Goal: Information Seeking & Learning: Learn about a topic

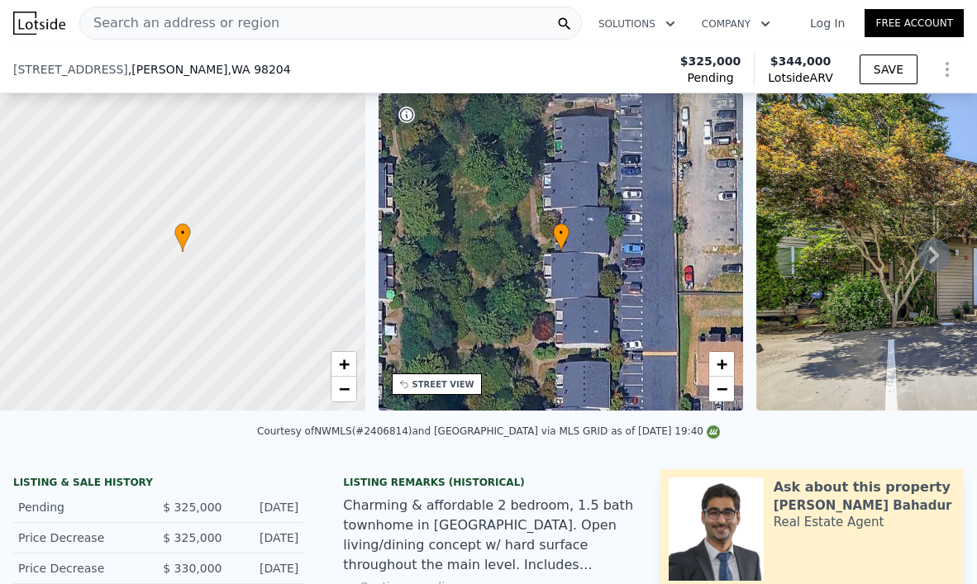
scroll to position [151, 0]
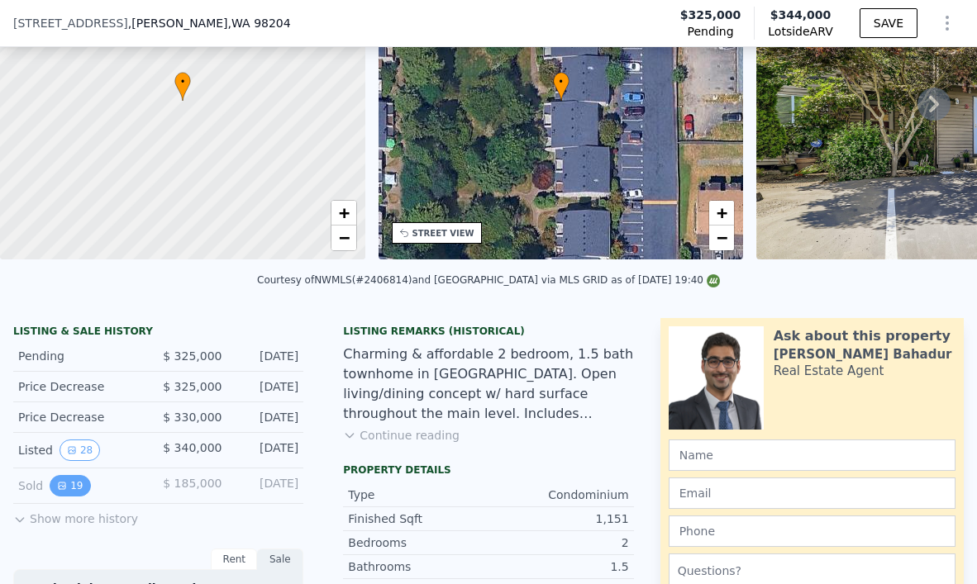
click at [74, 488] on button "19" at bounding box center [70, 485] width 40 height 21
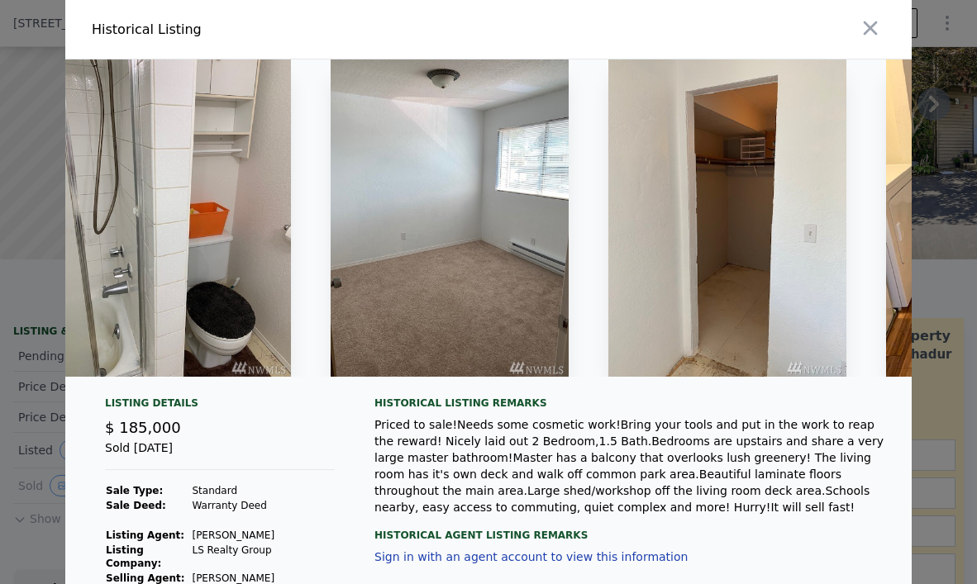
scroll to position [0, 4416]
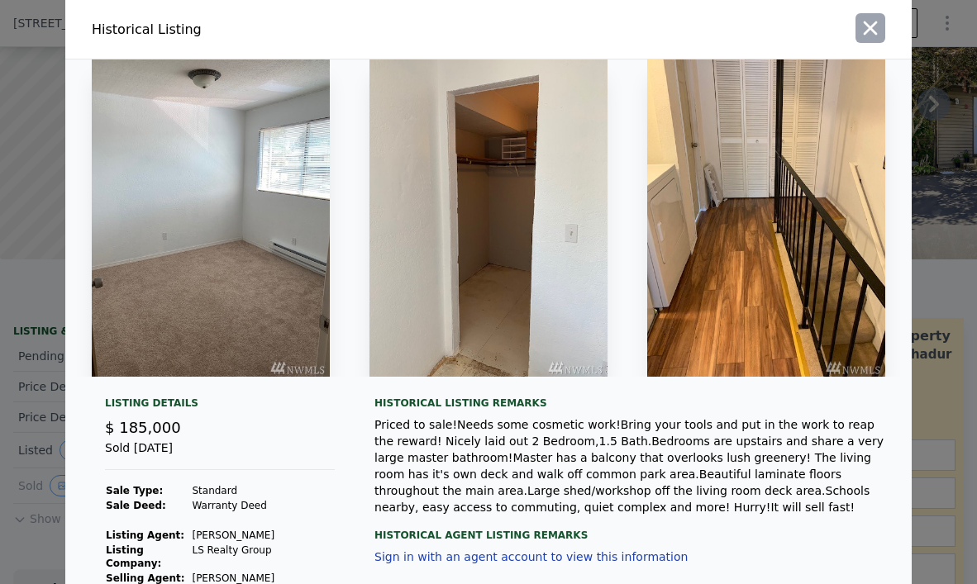
click at [859, 26] on icon "button" at bounding box center [870, 28] width 23 height 23
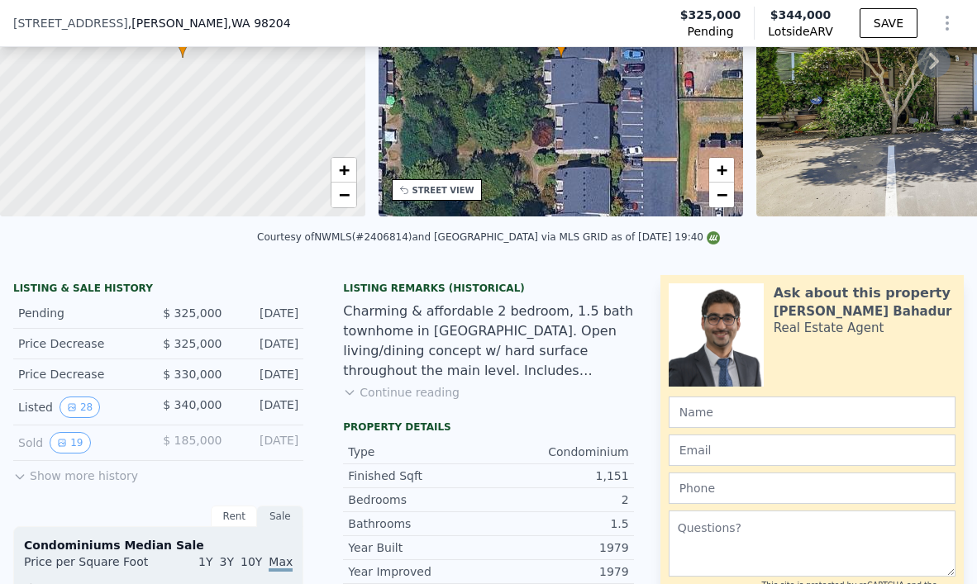
scroll to position [201, 0]
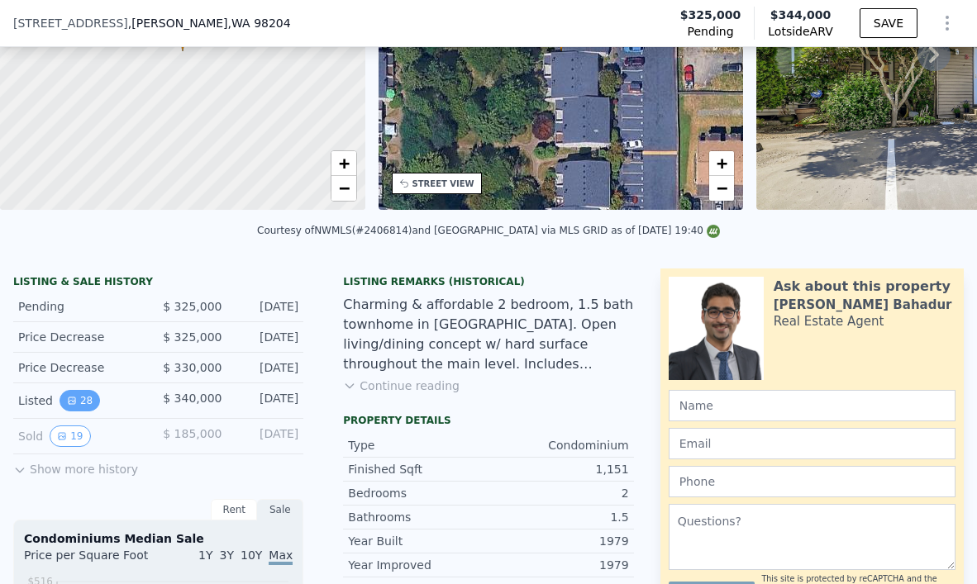
click at [70, 392] on button "28" at bounding box center [80, 400] width 40 height 21
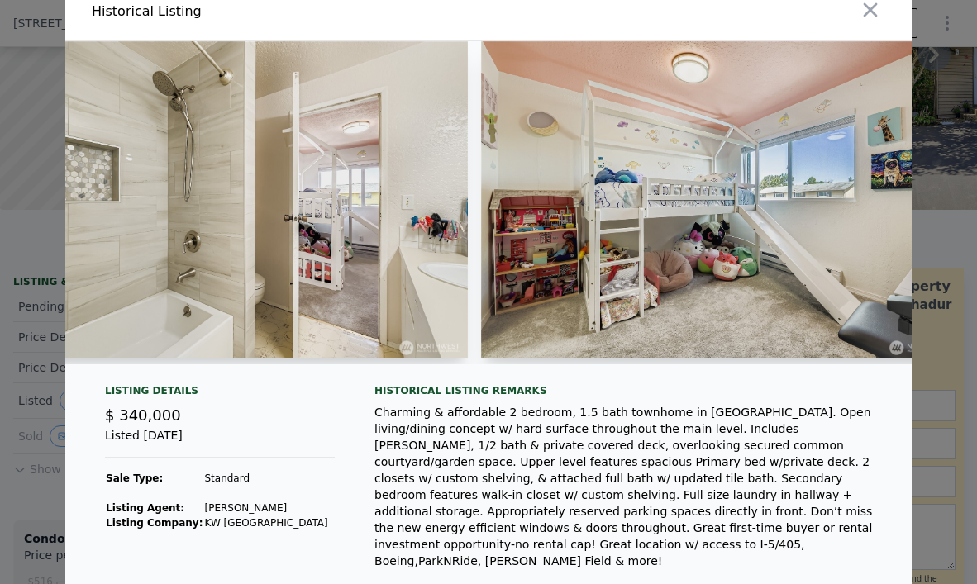
scroll to position [0, 9390]
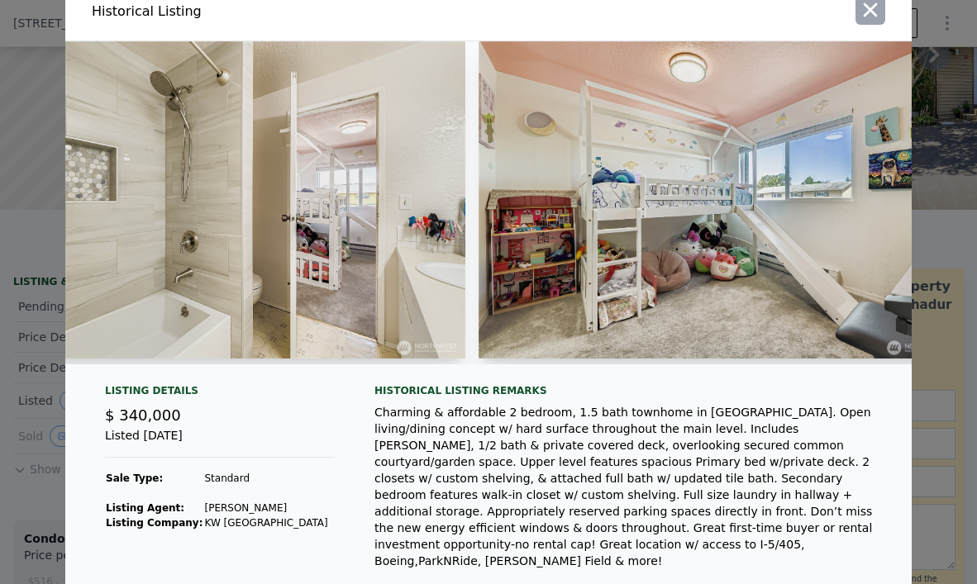
click at [874, 9] on icon "button" at bounding box center [870, 9] width 23 height 23
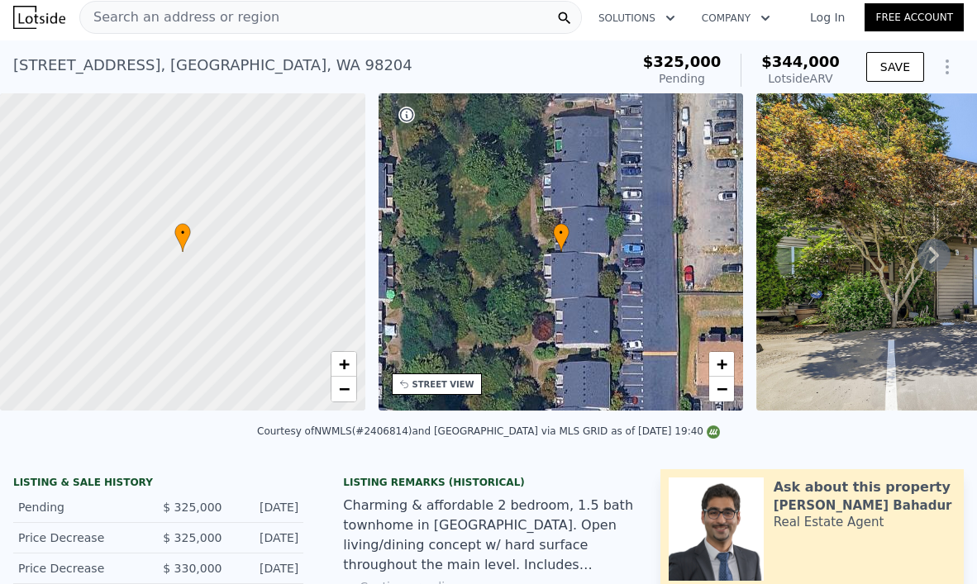
scroll to position [0, 0]
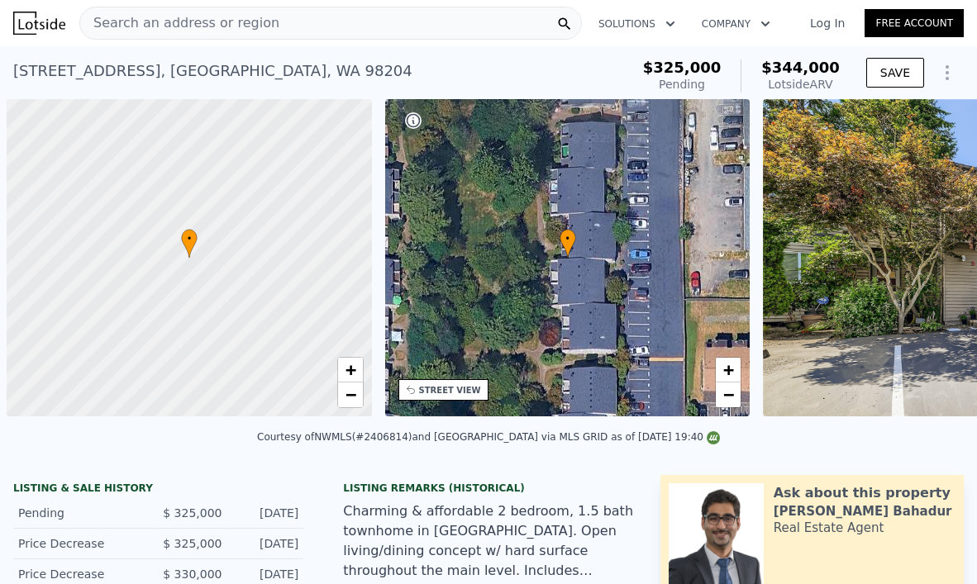
click at [268, 46] on div "[STREET_ADDRESS] Pending from $325k (~ARV $344k ) $325,000 Pending $344,000 Lot…" at bounding box center [488, 72] width 977 height 53
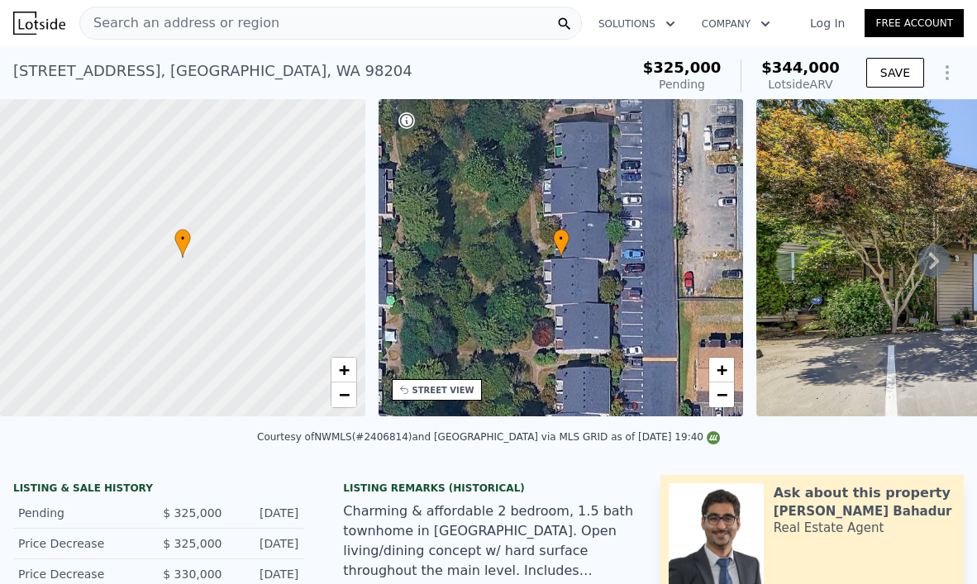
click at [214, 25] on span "Search an address or region" at bounding box center [179, 23] width 199 height 20
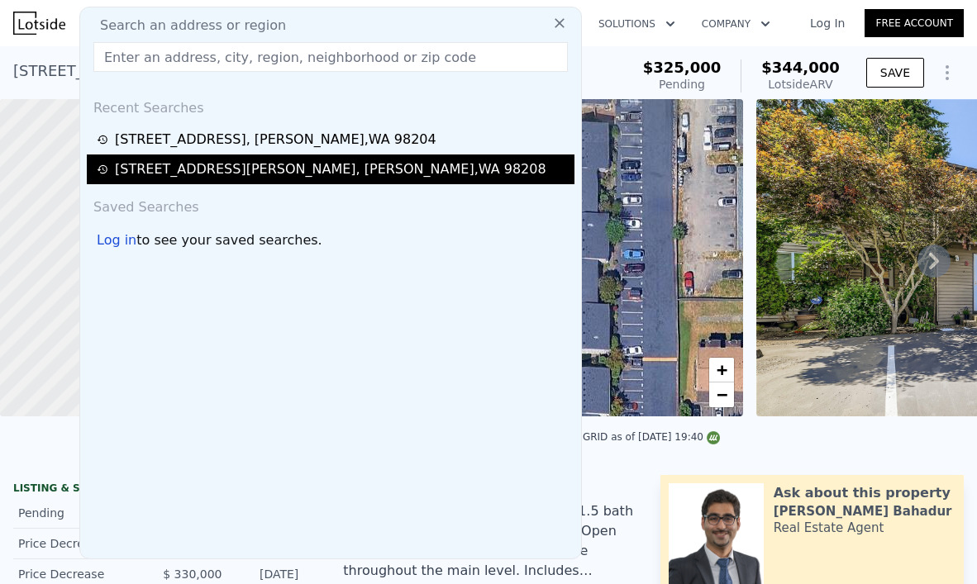
click at [169, 181] on div "[STREET_ADDRESS][PERSON_NAME]" at bounding box center [331, 170] width 488 height 30
click at [202, 166] on div "[STREET_ADDRESS][PERSON_NAME]" at bounding box center [330, 169] width 431 height 20
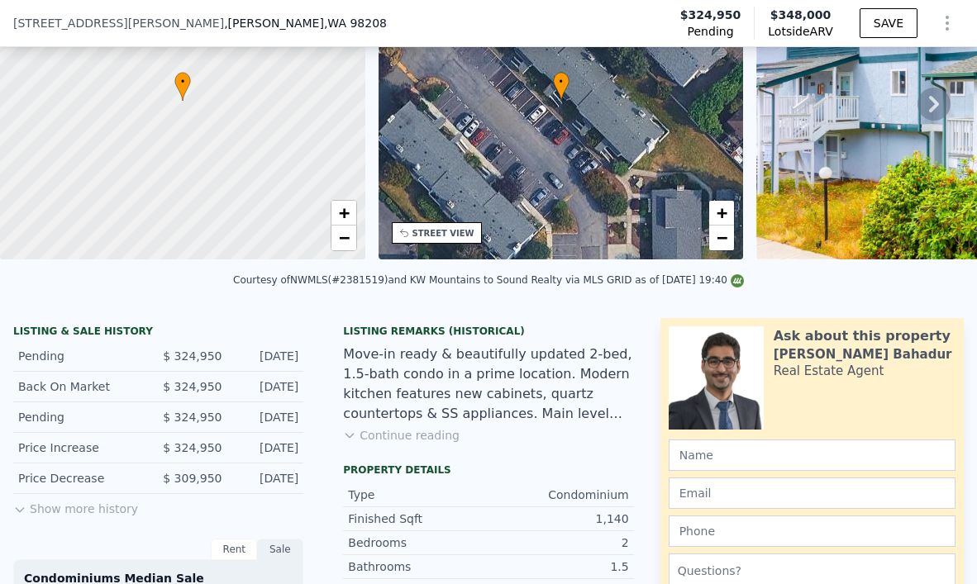
scroll to position [163, 0]
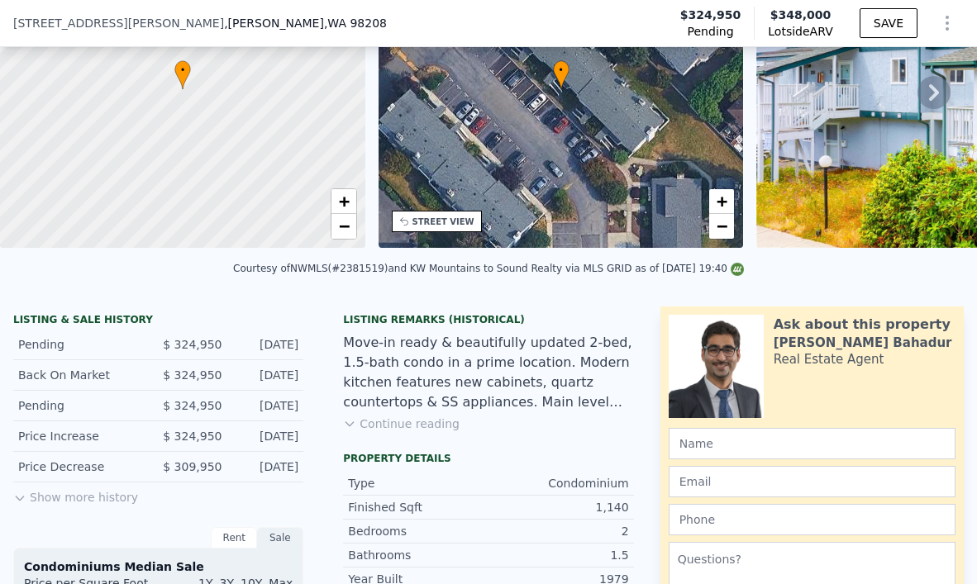
click at [418, 426] on button "Continue reading" at bounding box center [401, 424] width 117 height 17
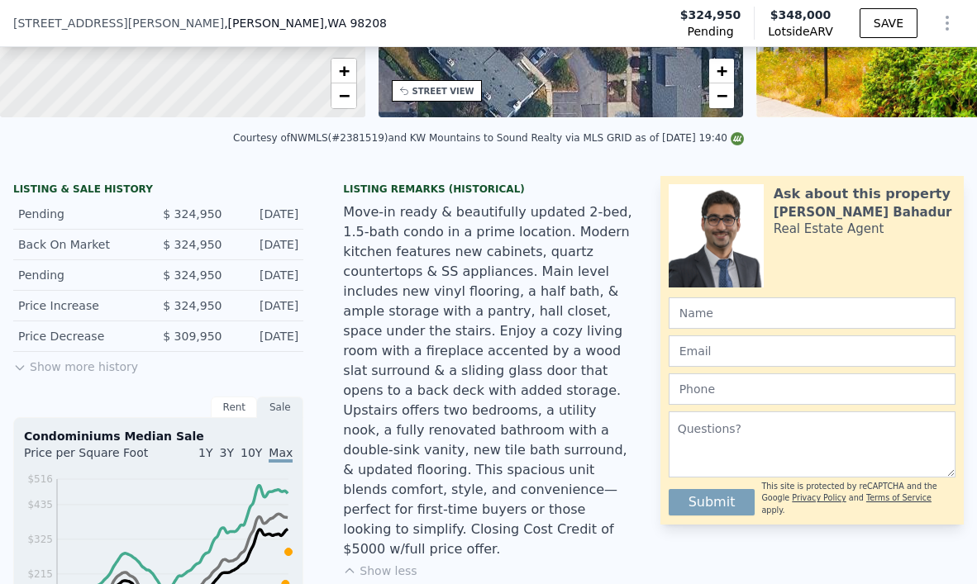
scroll to position [297, 0]
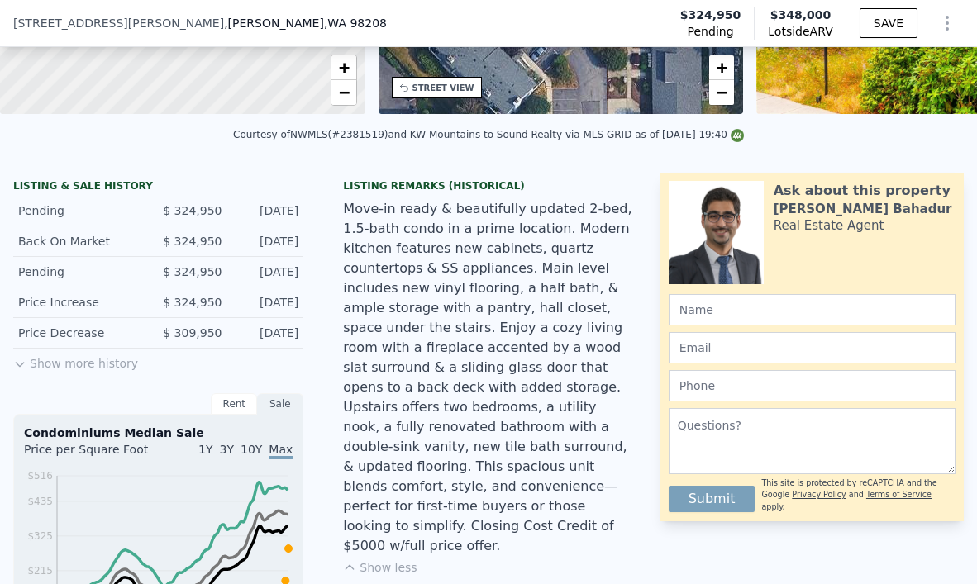
click at [108, 359] on button "Show more history" at bounding box center [75, 360] width 125 height 23
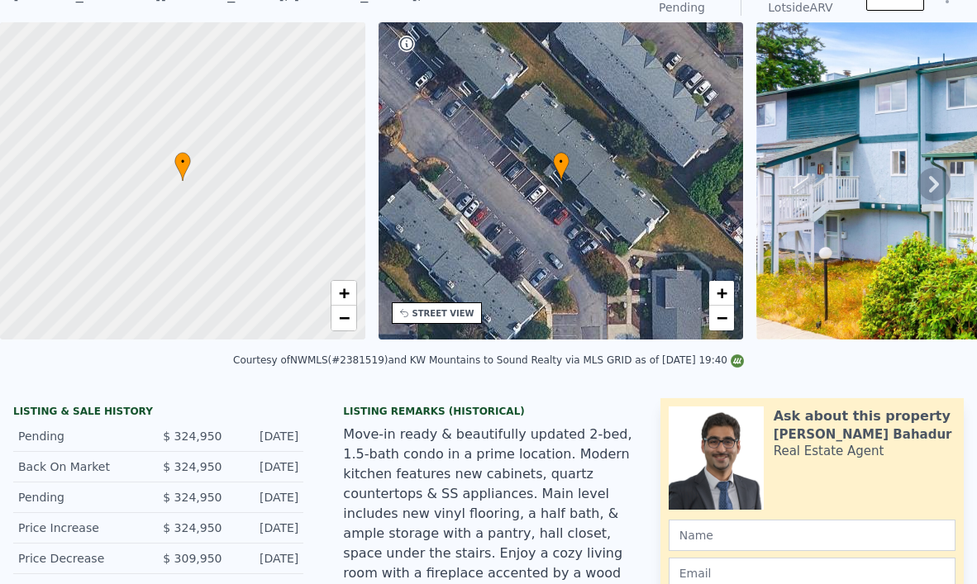
scroll to position [21, 0]
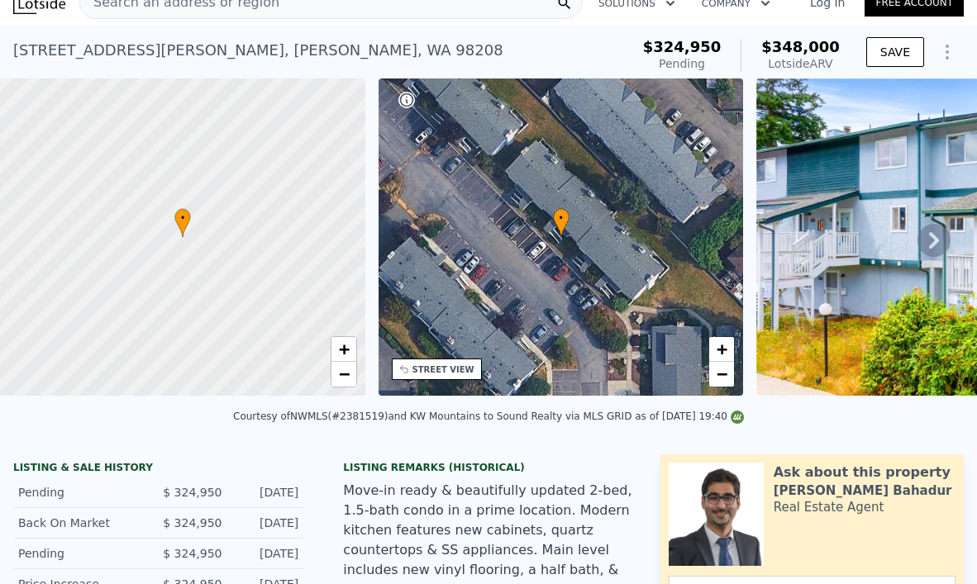
click at [927, 242] on icon at bounding box center [933, 240] width 33 height 33
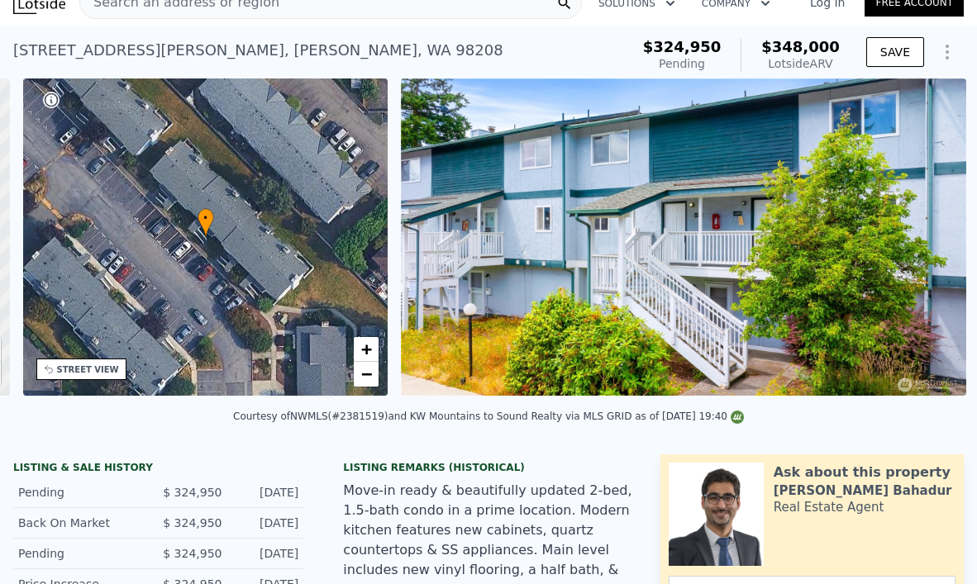
scroll to position [0, 384]
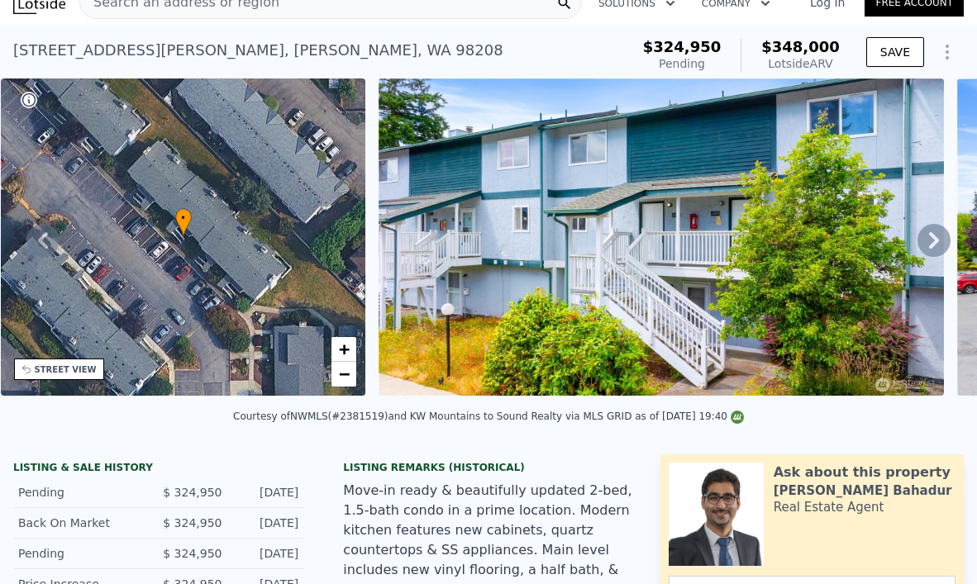
click at [927, 242] on icon at bounding box center [933, 240] width 33 height 33
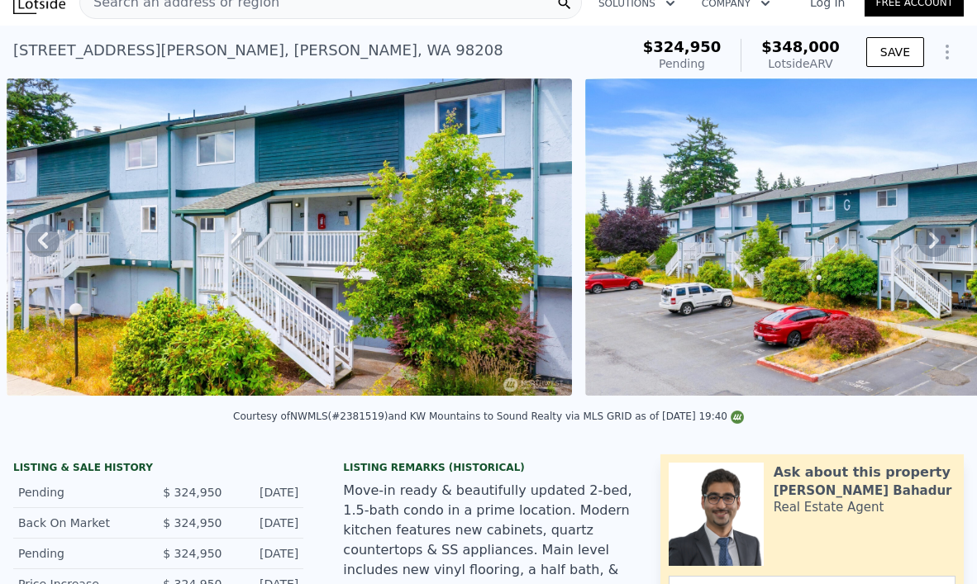
click at [927, 242] on icon at bounding box center [933, 240] width 33 height 33
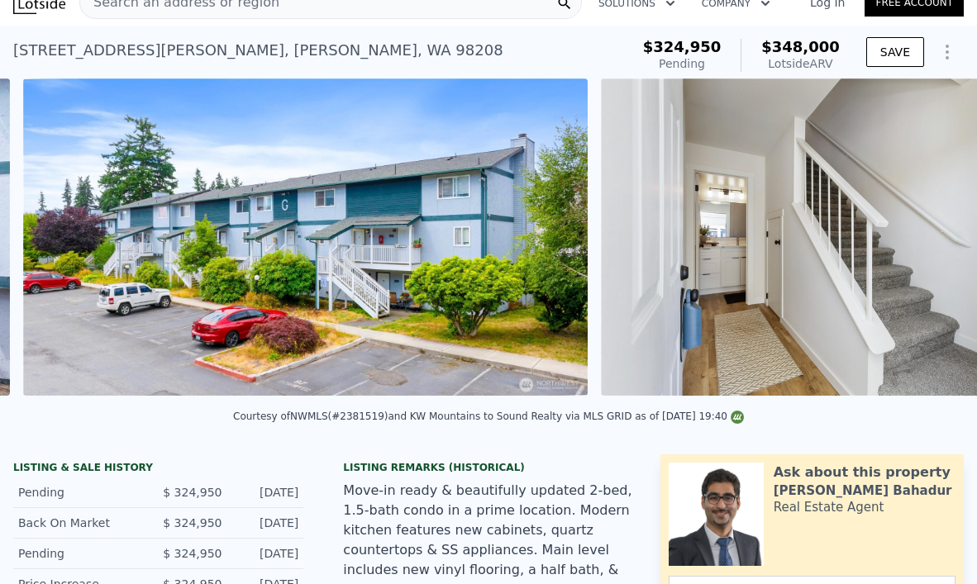
scroll to position [0, 1335]
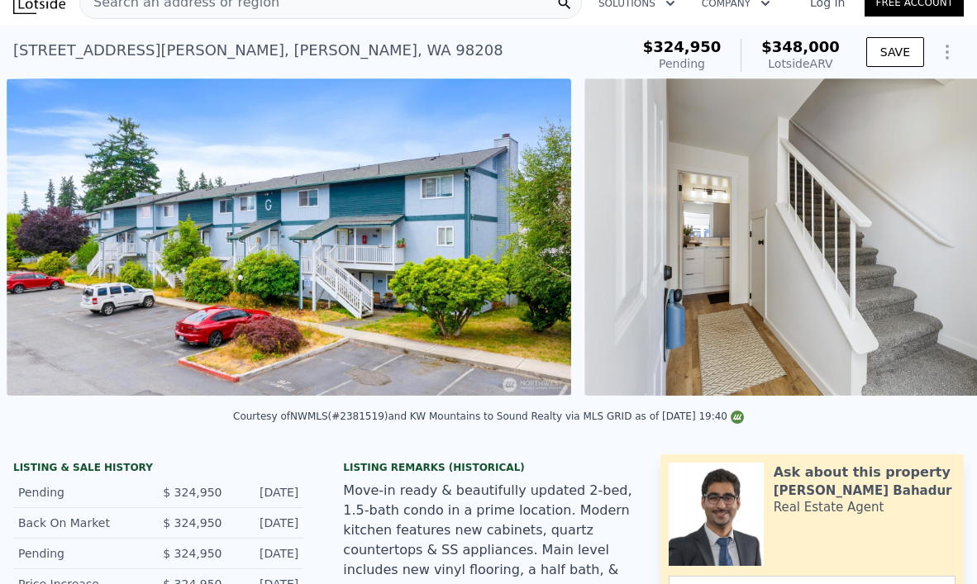
click at [927, 242] on img at bounding box center [822, 237] width 476 height 317
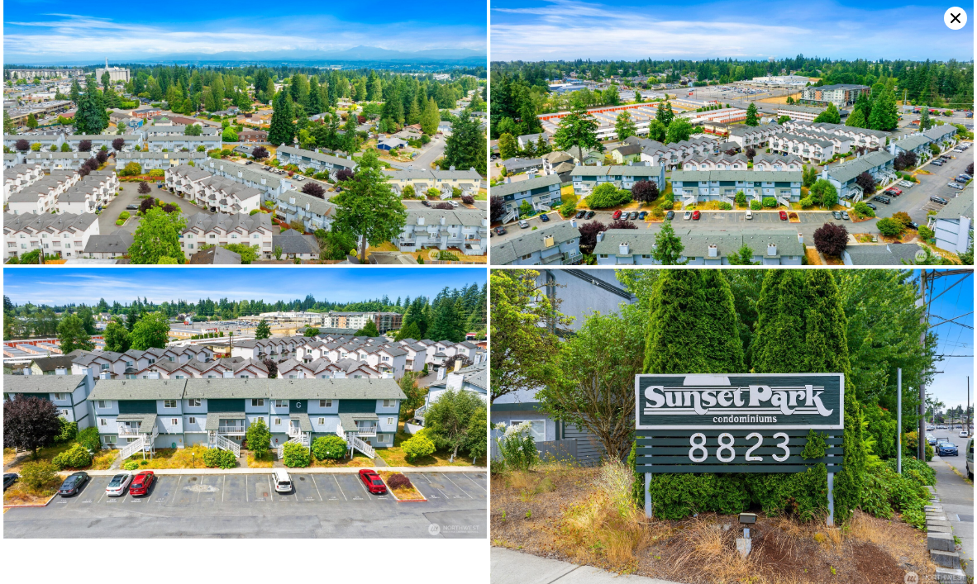
scroll to position [3217, 0]
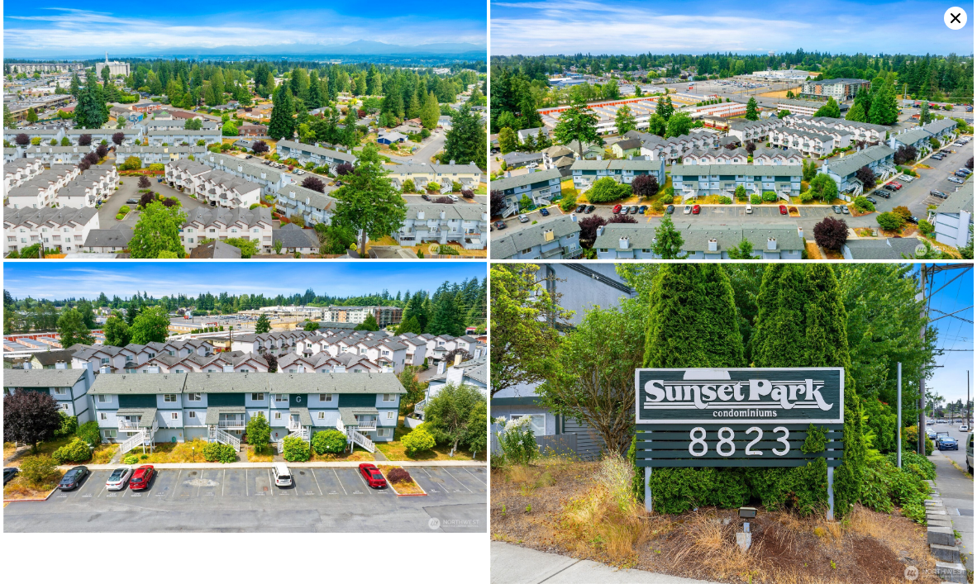
click at [958, 17] on icon at bounding box center [955, 18] width 23 height 23
